Goal: Transaction & Acquisition: Purchase product/service

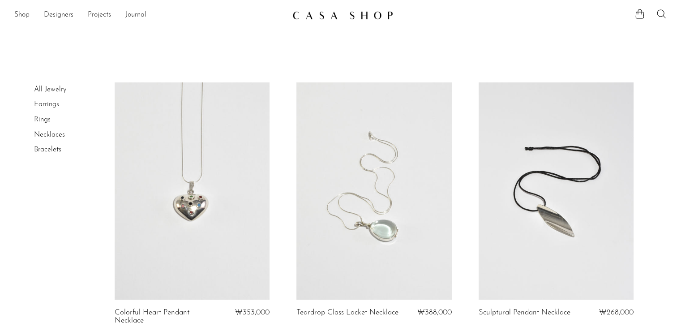
click at [45, 94] on li "All Jewelry" at bounding box center [67, 89] width 67 height 15
click at [48, 90] on link "All Jewelry" at bounding box center [50, 89] width 32 height 7
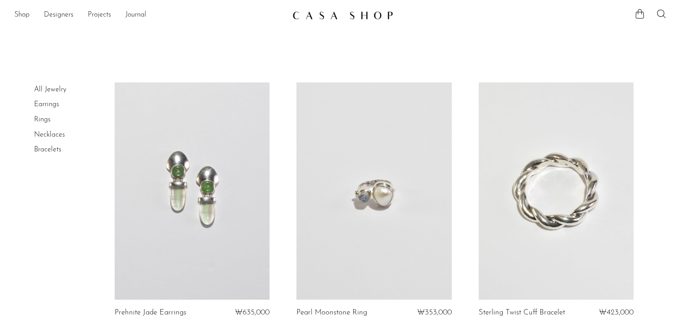
click at [305, 18] on img at bounding box center [343, 15] width 101 height 9
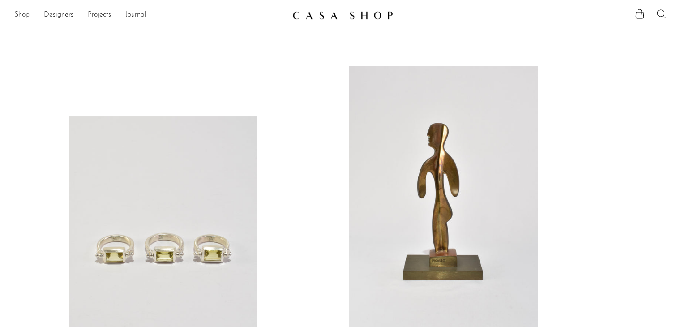
click at [14, 18] on link "Shop" at bounding box center [21, 15] width 15 height 12
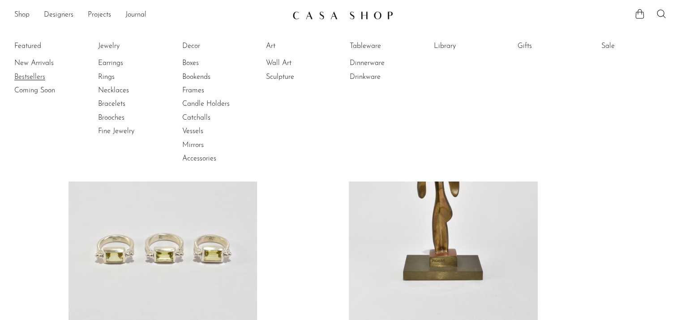
click at [28, 81] on link "Bestsellers" at bounding box center [47, 77] width 67 height 10
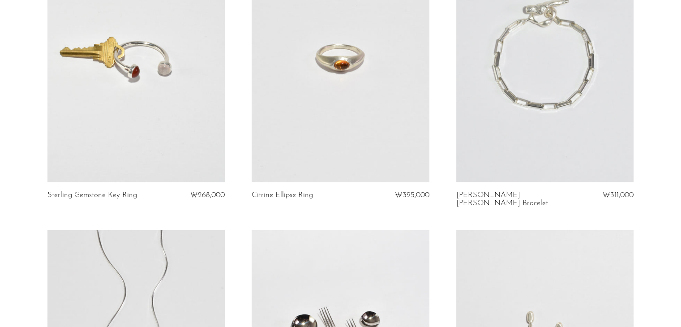
scroll to position [2553, 0]
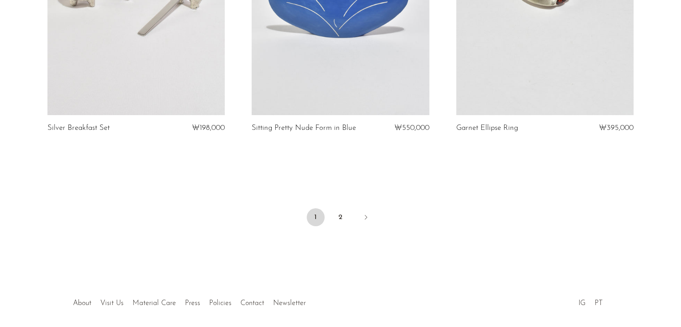
scroll to position [3421, 0]
